Goal: Navigation & Orientation: Understand site structure

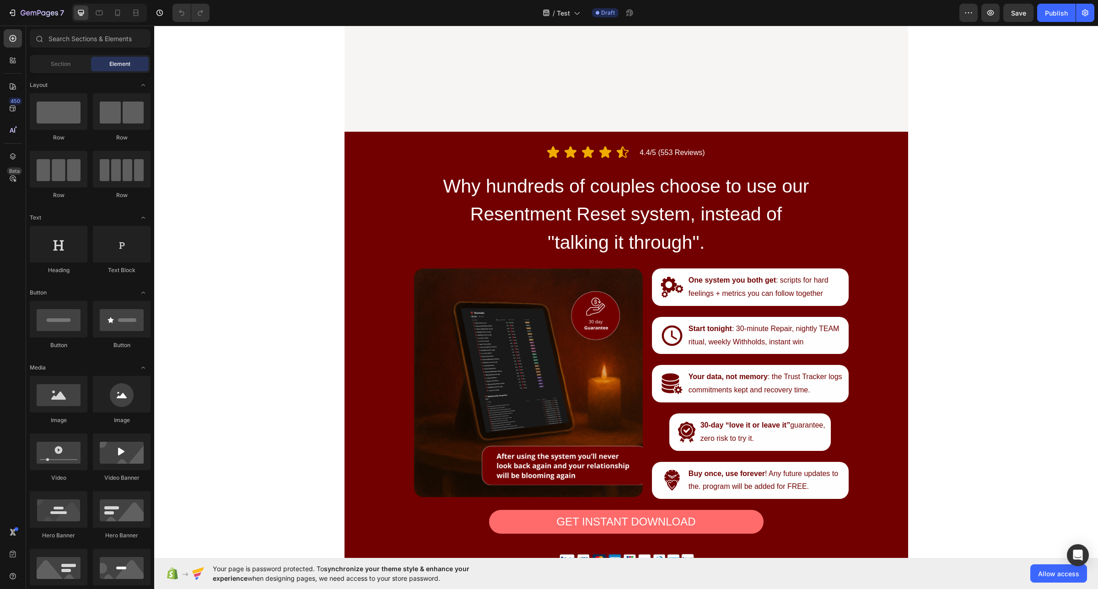
scroll to position [1715, 0]
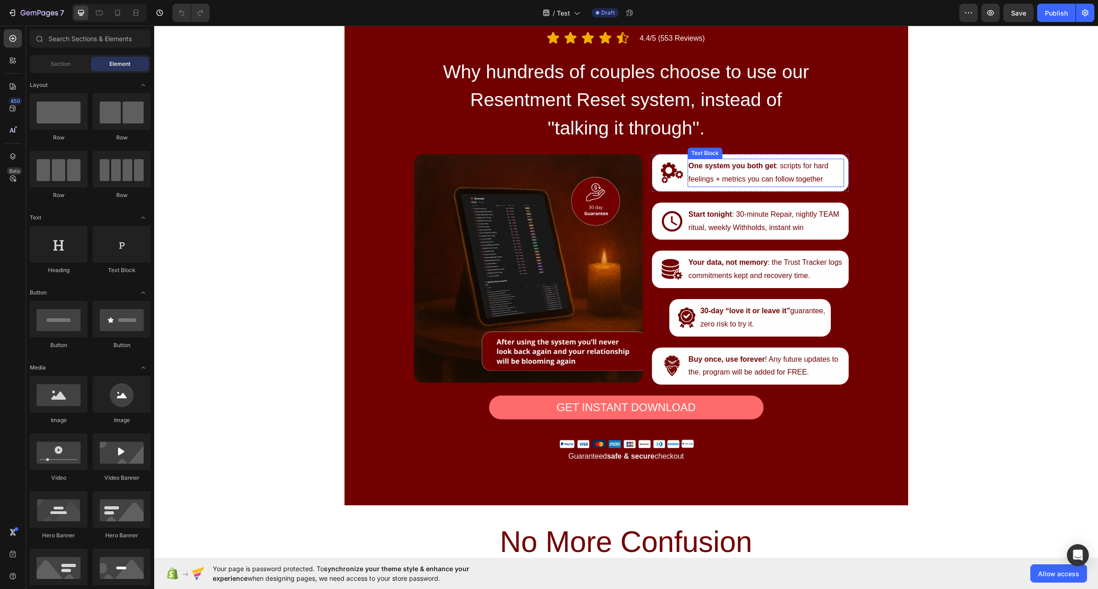
click at [760, 179] on p "One system you both get : scripts for hard feelings + metrics you can follow to…" at bounding box center [765, 173] width 155 height 27
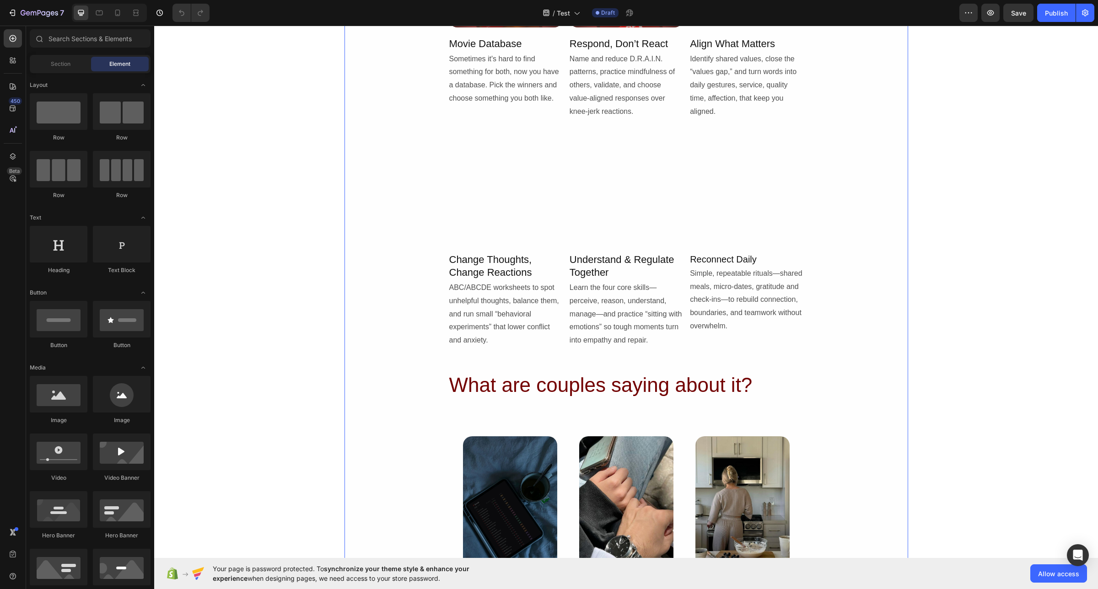
scroll to position [2707, 0]
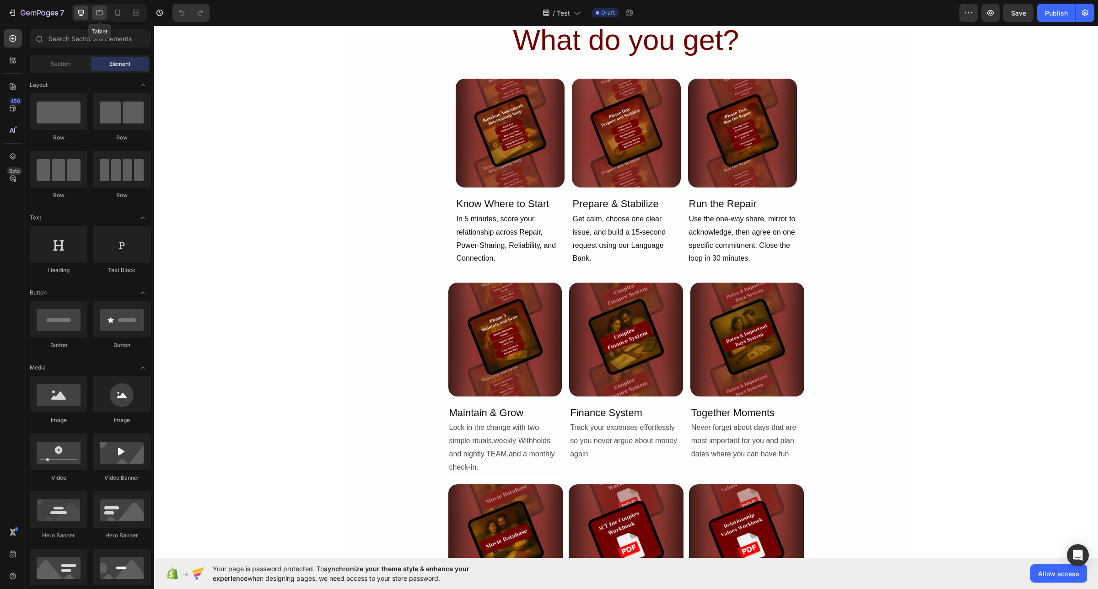
click at [101, 11] on icon at bounding box center [99, 13] width 7 height 5
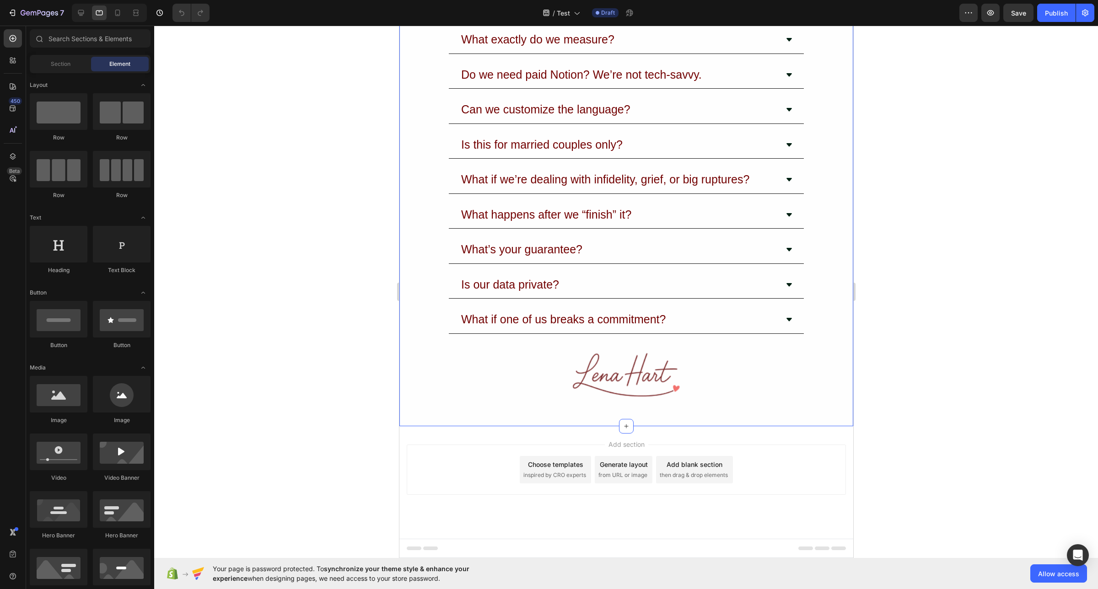
scroll to position [4575, 0]
click at [736, 316] on div "What if one of us breaks a commitment?" at bounding box center [618, 320] width 318 height 20
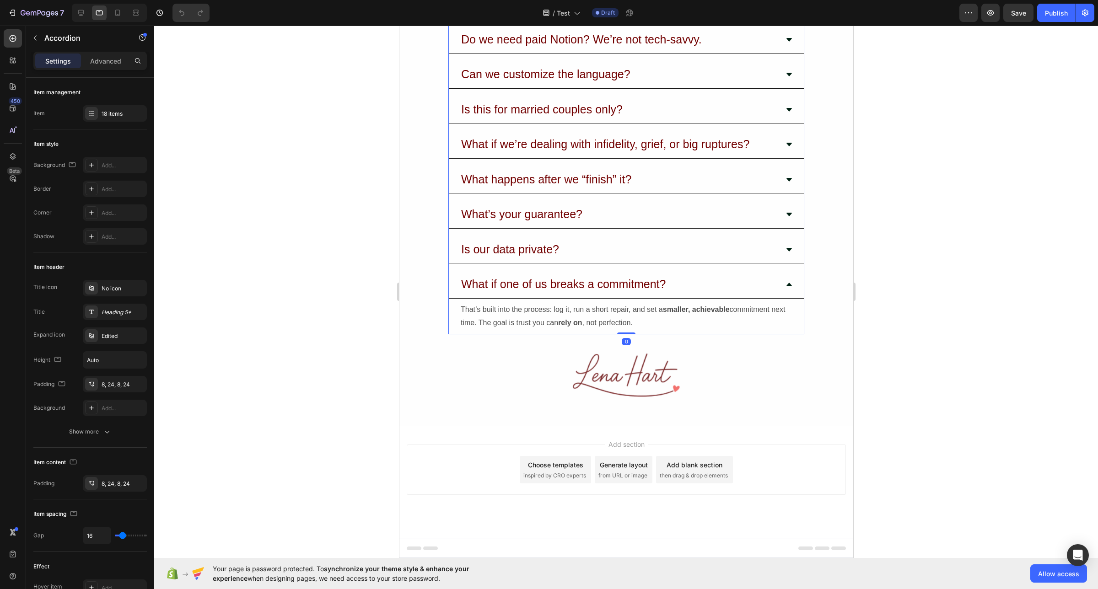
click at [736, 295] on div "What if one of us breaks a commitment?" at bounding box center [618, 284] width 318 height 20
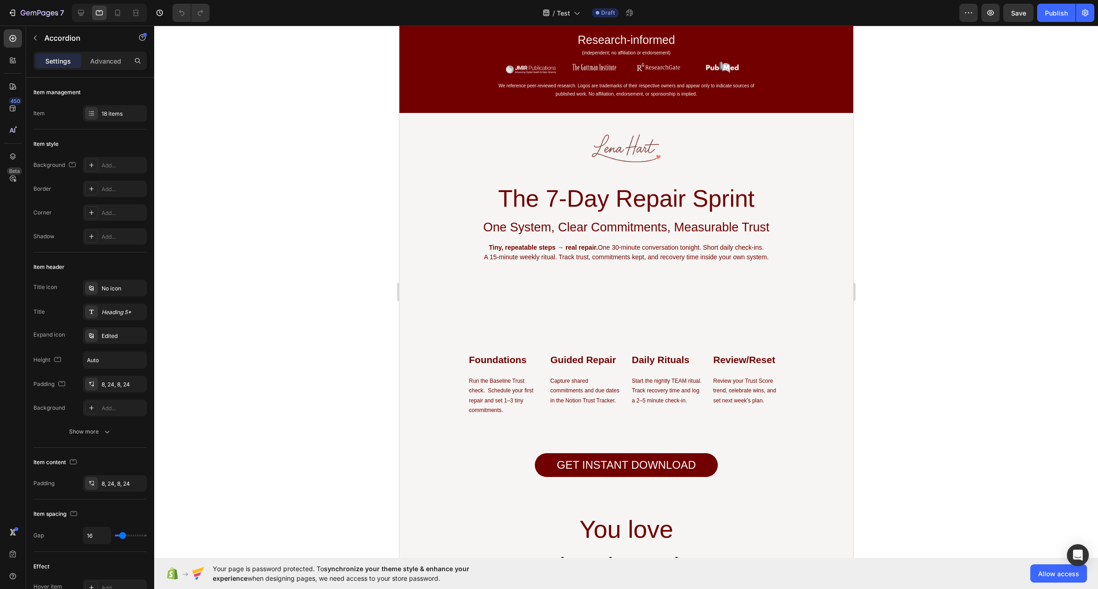
scroll to position [0, 0]
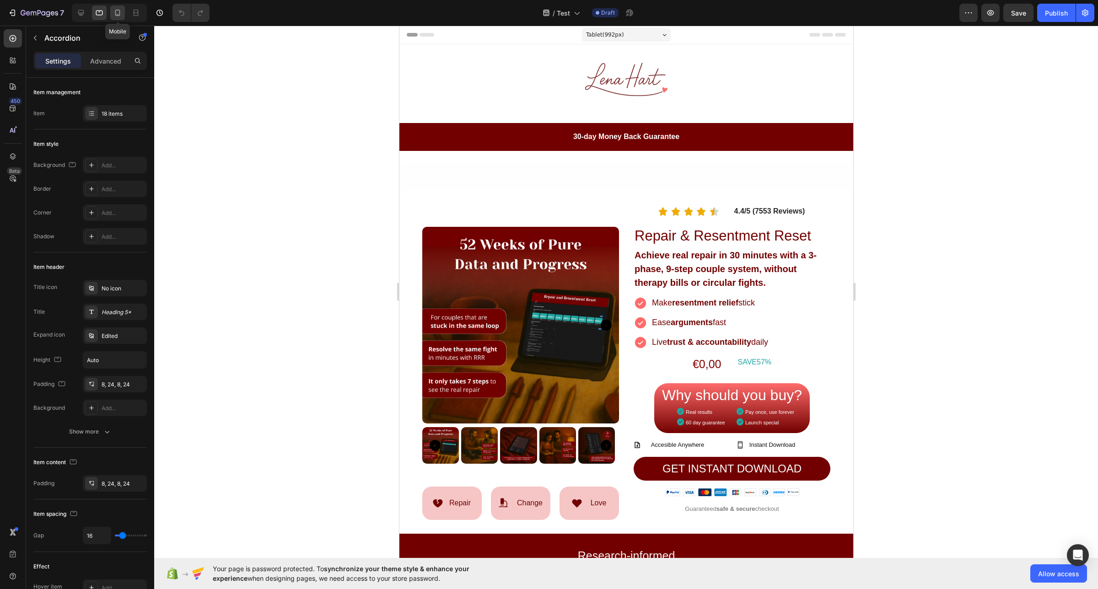
click at [121, 15] on icon at bounding box center [117, 12] width 9 height 9
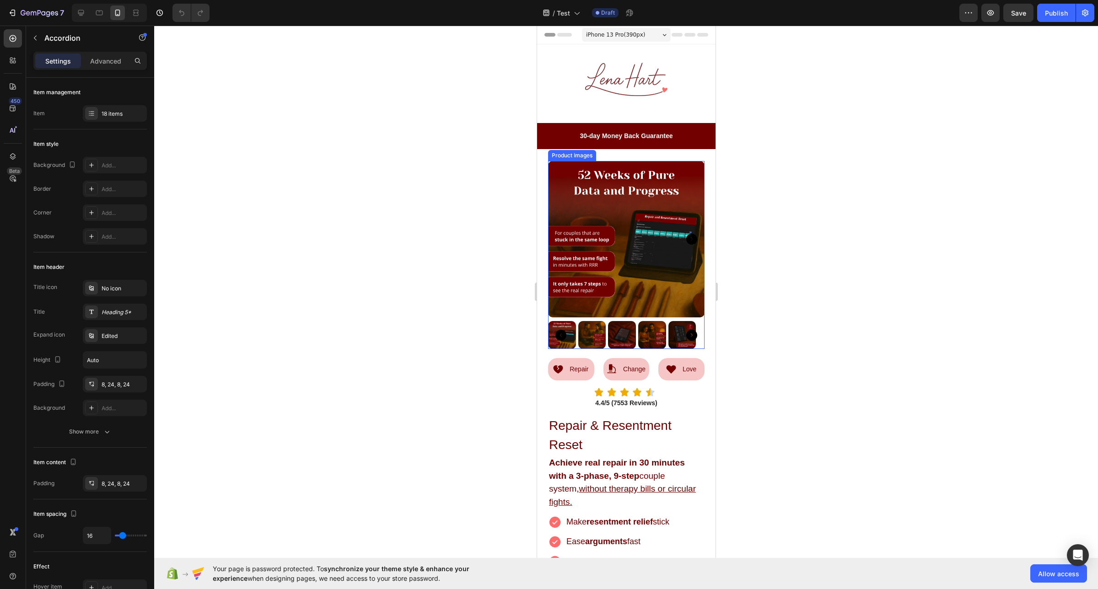
click at [592, 326] on img at bounding box center [592, 335] width 28 height 28
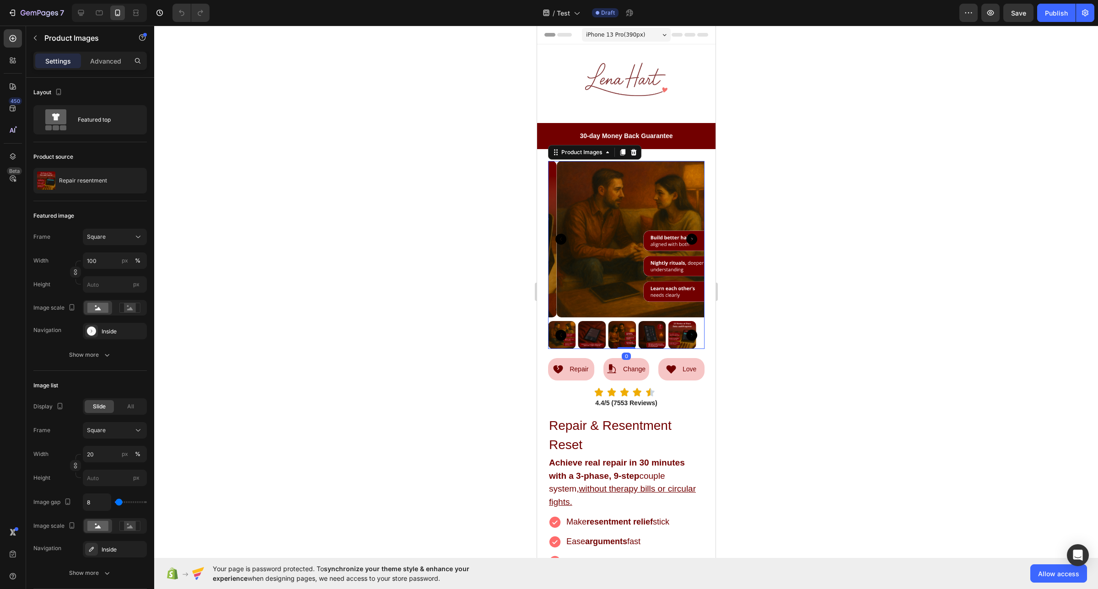
click at [625, 321] on img at bounding box center [621, 335] width 28 height 28
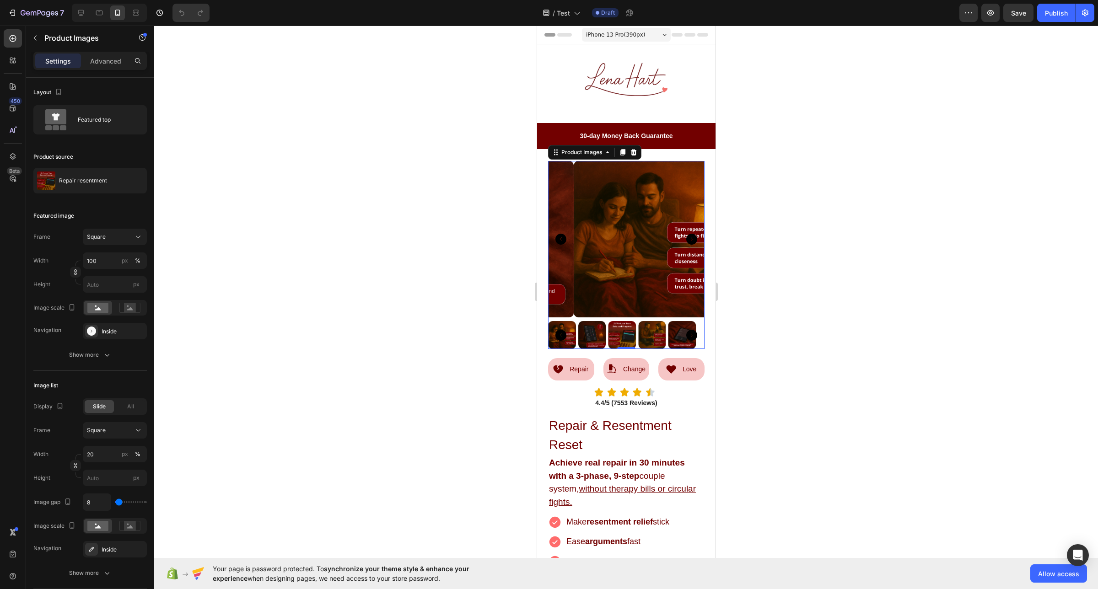
click at [595, 325] on img at bounding box center [592, 335] width 28 height 28
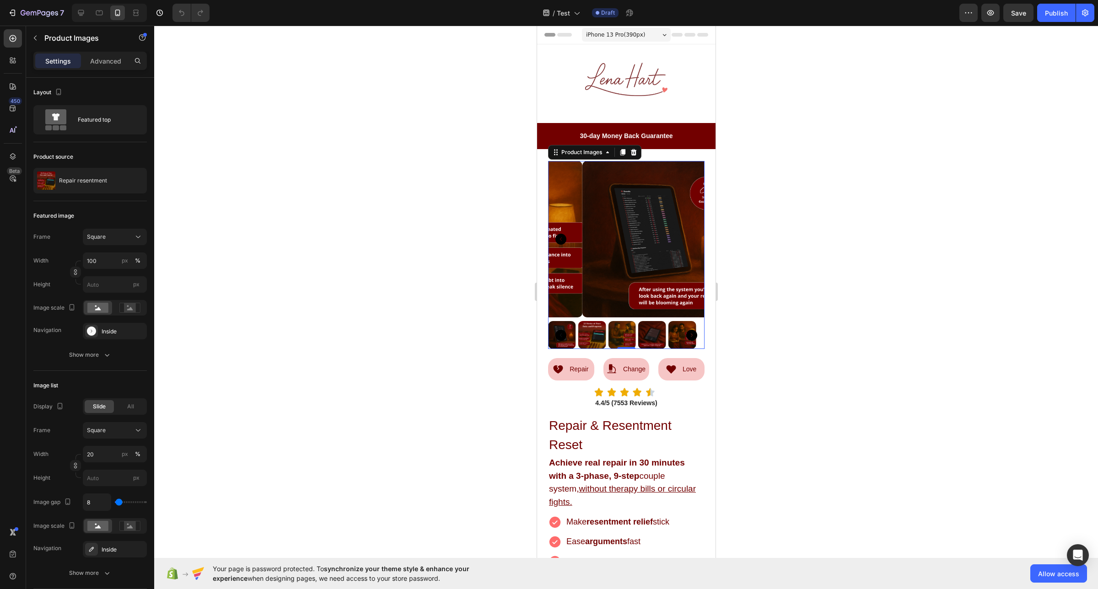
click at [592, 322] on img at bounding box center [592, 335] width 28 height 28
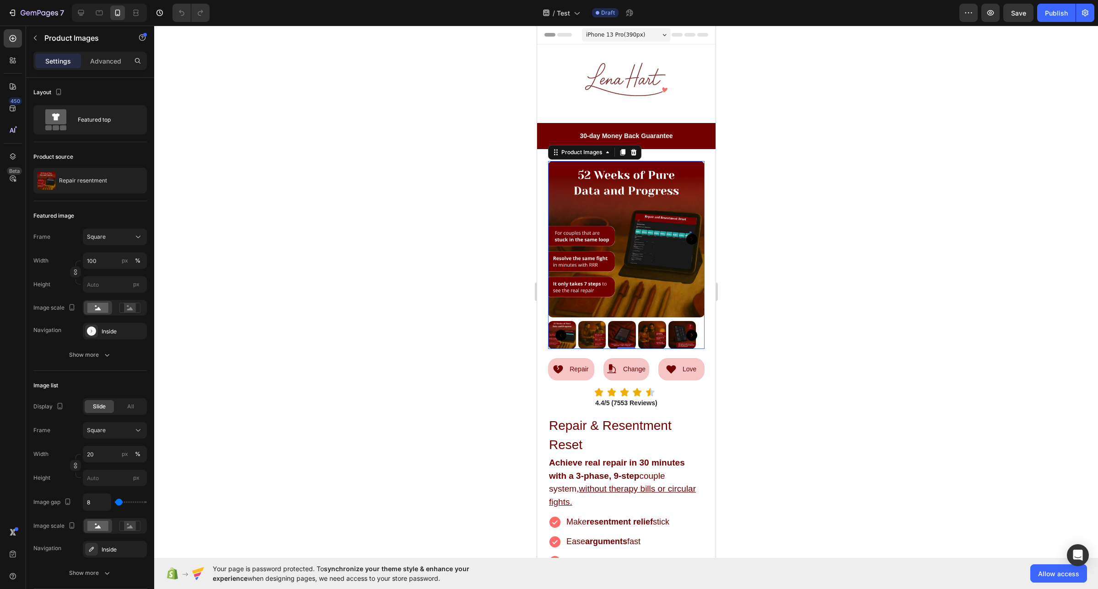
click at [628, 331] on img at bounding box center [621, 335] width 28 height 28
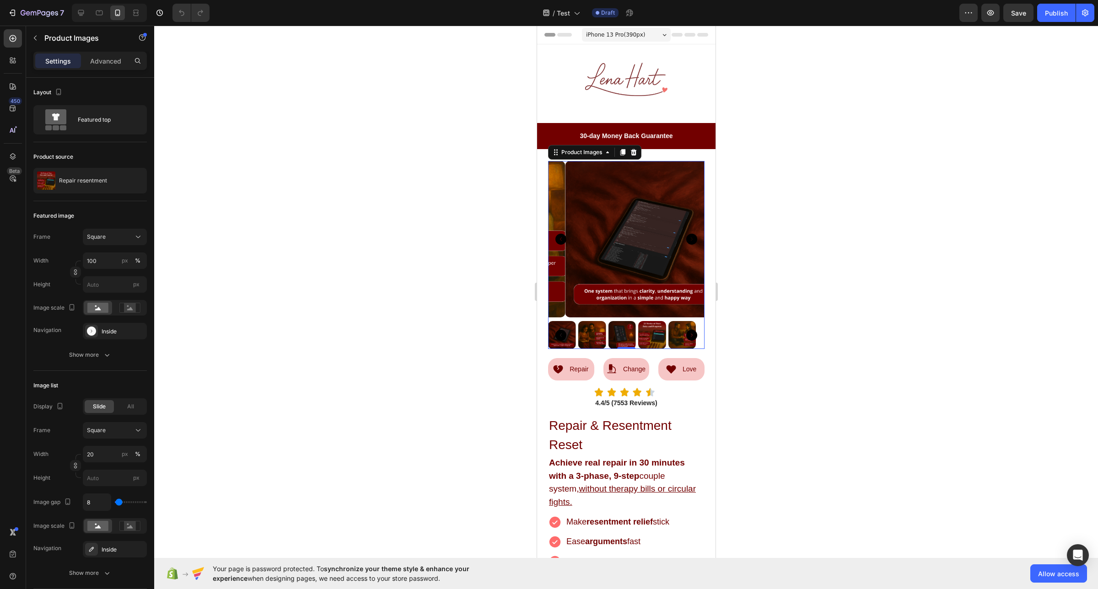
click at [622, 328] on img at bounding box center [621, 335] width 28 height 28
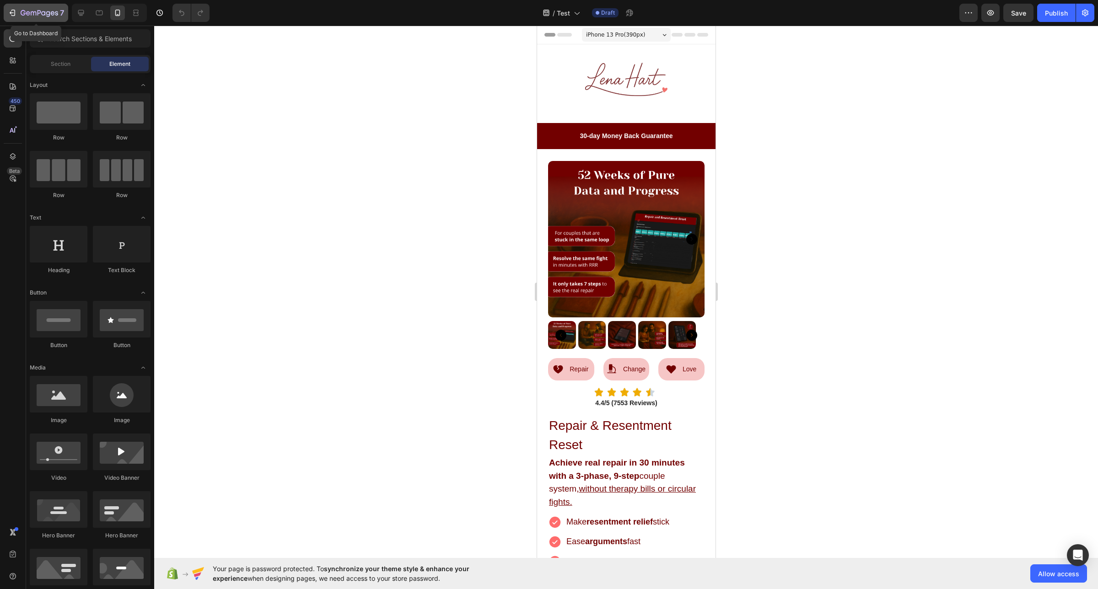
click at [39, 16] on icon "button" at bounding box center [40, 14] width 38 height 8
